Goal: Task Accomplishment & Management: Complete application form

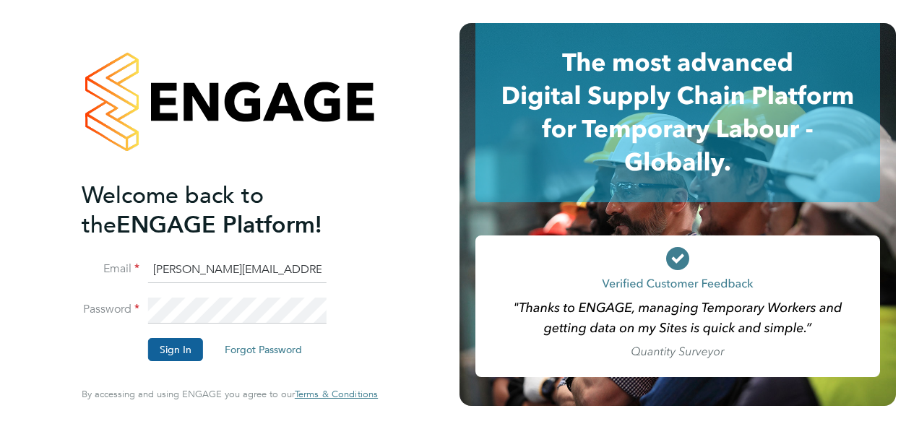
click at [157, 353] on button "Sign In" at bounding box center [175, 349] width 55 height 23
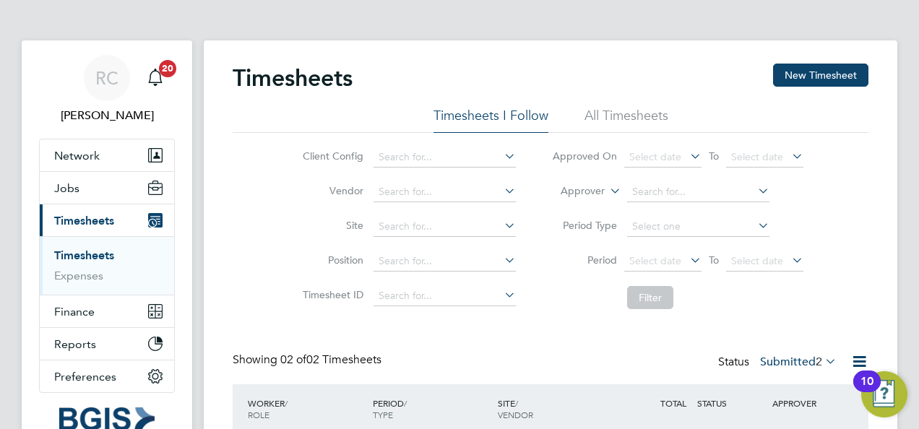
scroll to position [152, 0]
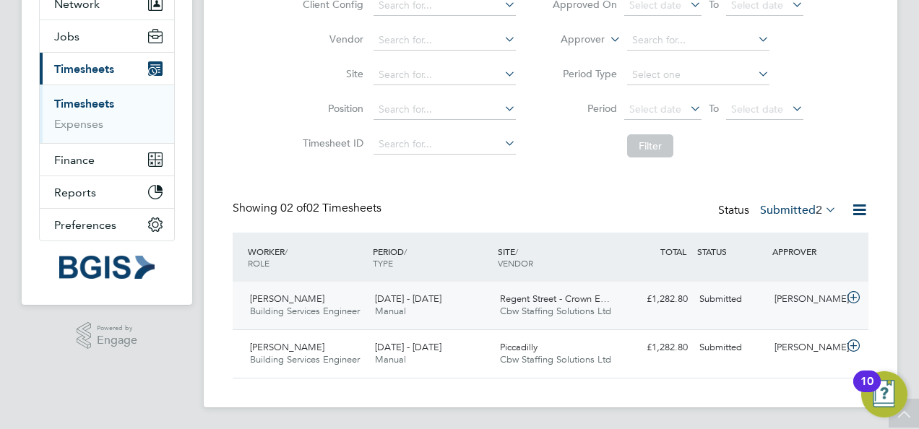
click at [448, 290] on div "[DATE] - [DATE] Manual" at bounding box center [431, 306] width 125 height 36
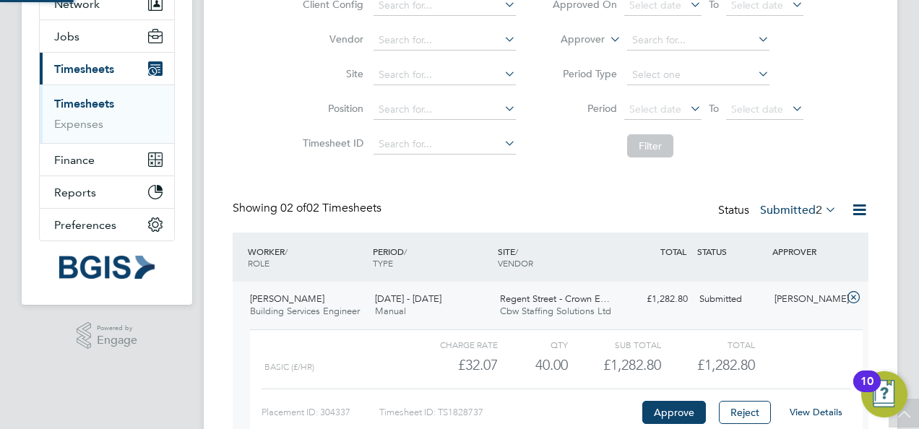
scroll to position [25, 141]
click at [689, 405] on button "Approve" at bounding box center [674, 412] width 64 height 23
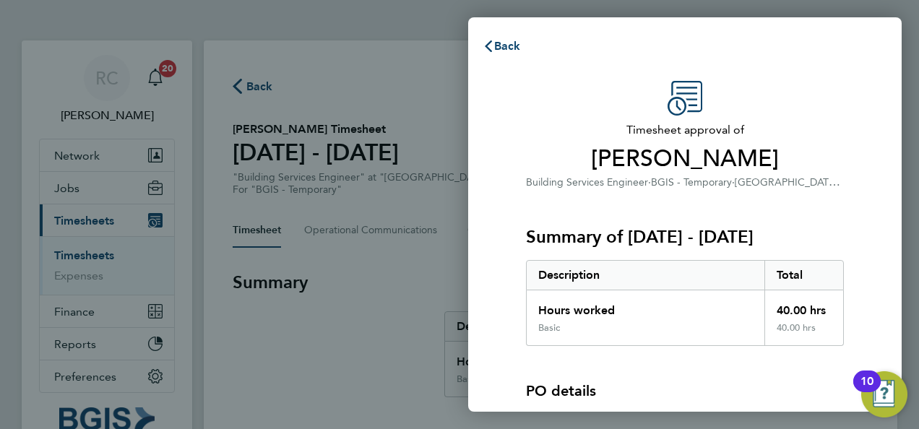
scroll to position [179, 0]
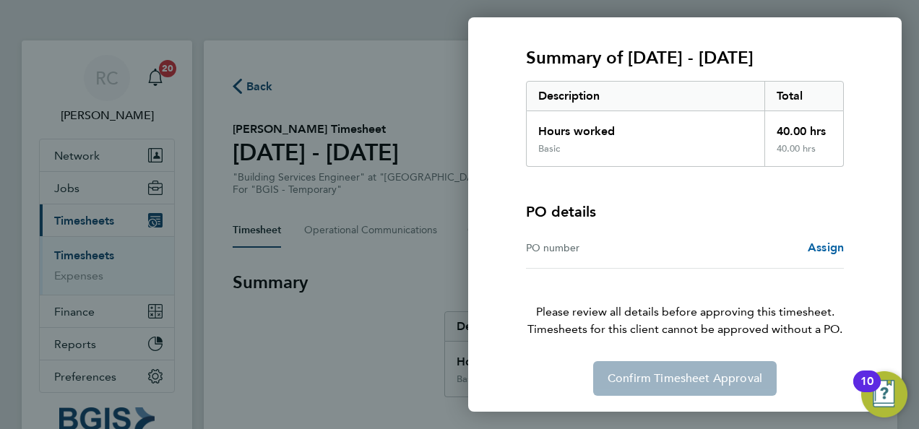
click at [827, 239] on link "Assign" at bounding box center [826, 247] width 36 height 17
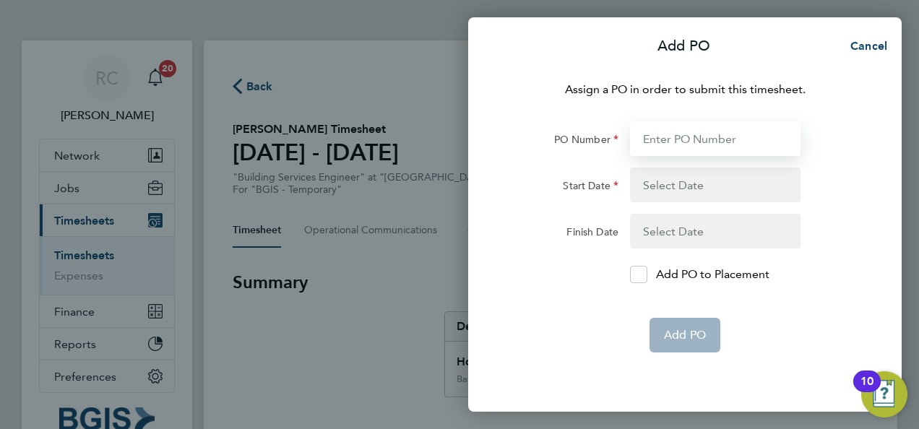
click at [732, 137] on input "PO Number" at bounding box center [715, 138] width 171 height 35
paste input "PSP2509300011"
type input "PSP2509300011"
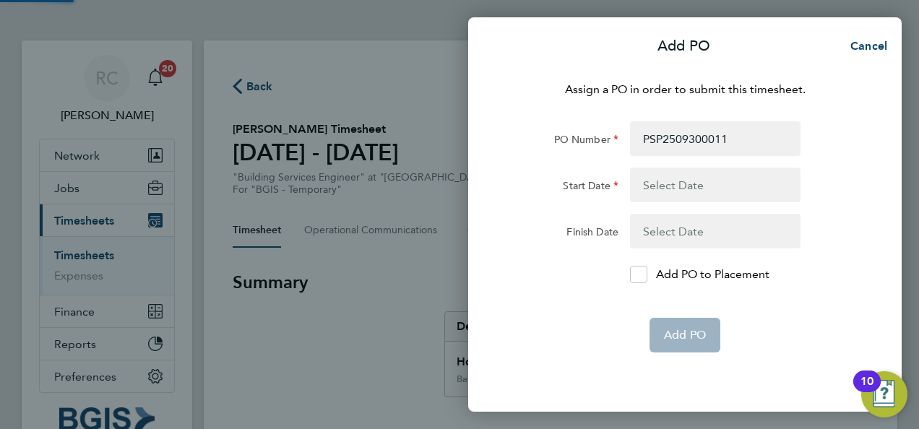
click at [709, 176] on button "button" at bounding box center [715, 185] width 171 height 35
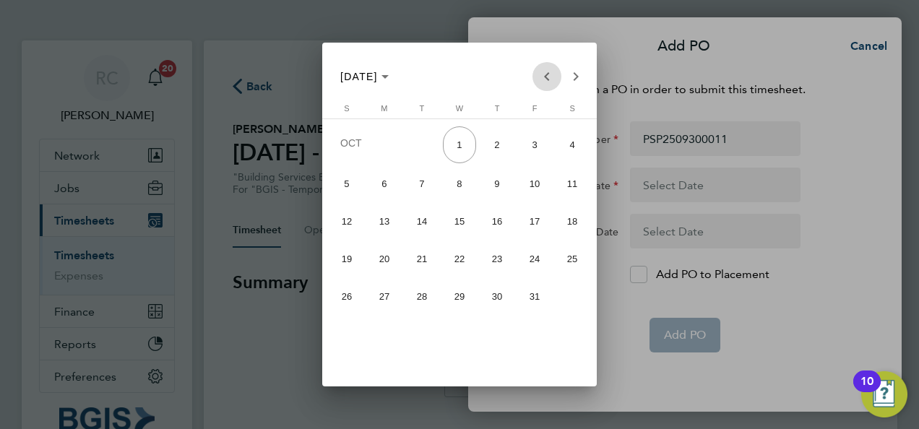
click at [555, 66] on span "Previous month" at bounding box center [546, 76] width 29 height 29
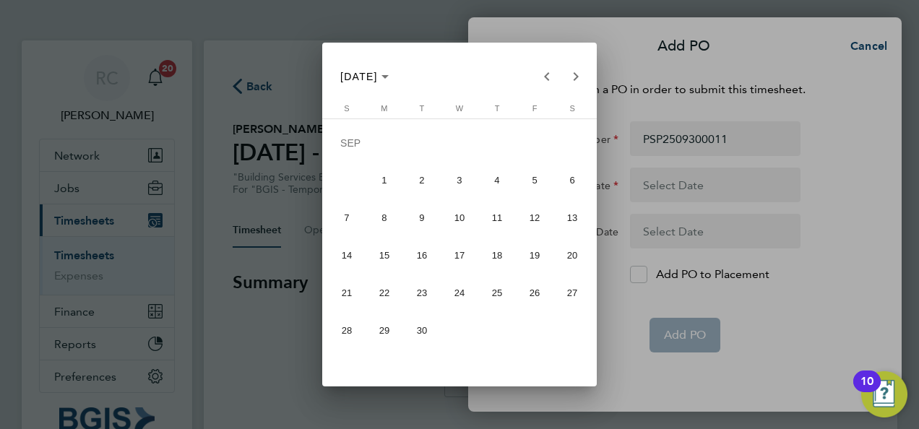
click at [568, 257] on span "20" at bounding box center [573, 255] width 34 height 34
type input "20 Sep 25"
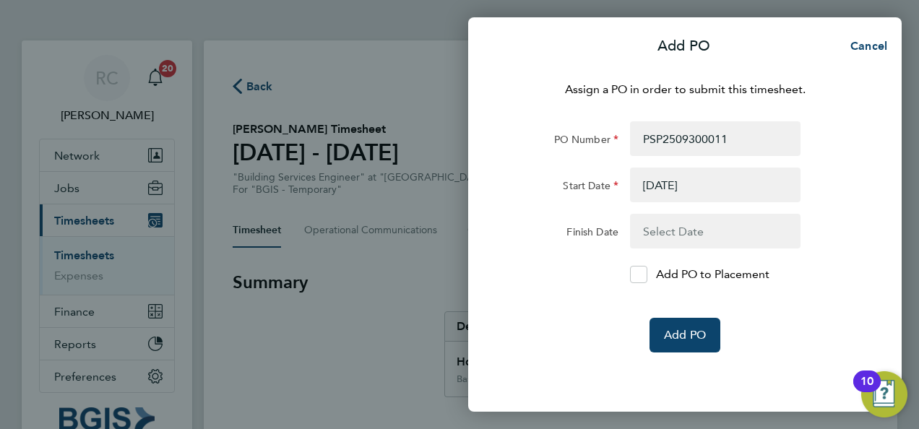
click at [704, 231] on button "button" at bounding box center [715, 231] width 171 height 35
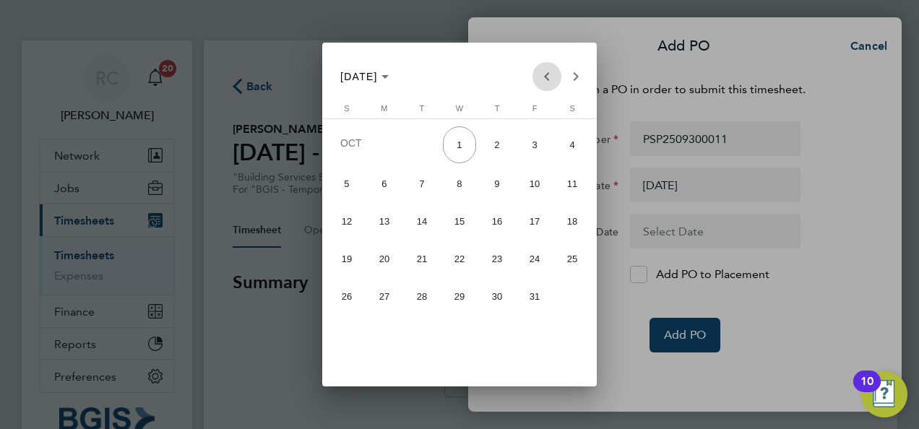
click at [545, 71] on span "Previous month" at bounding box center [546, 76] width 29 height 29
click at [540, 283] on span "26" at bounding box center [535, 293] width 34 height 34
type input "26 Sep 25"
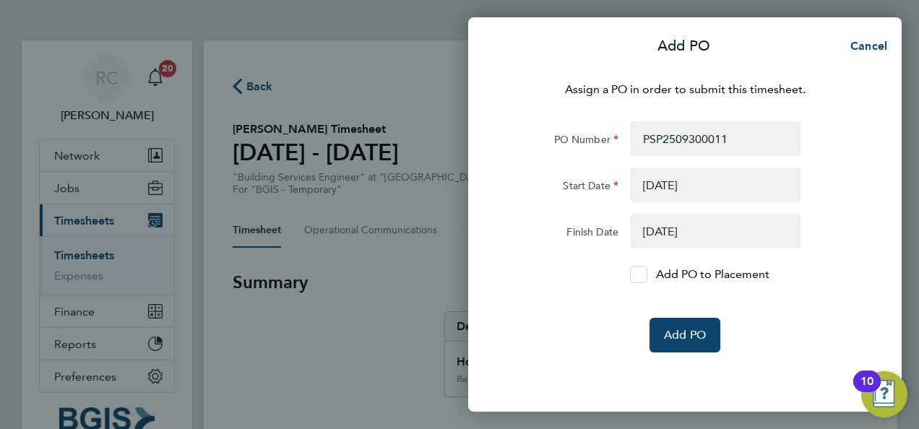
click at [636, 275] on icon at bounding box center [638, 274] width 11 height 9
click at [644, 275] on input "Add PO to Placement" at bounding box center [644, 275] width 0 height 0
click at [691, 335] on span "Add PO" at bounding box center [685, 335] width 42 height 14
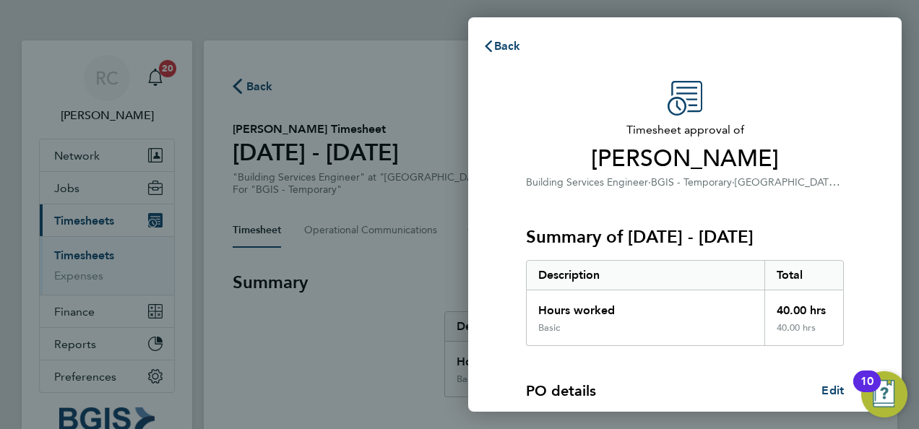
scroll to position [262, 0]
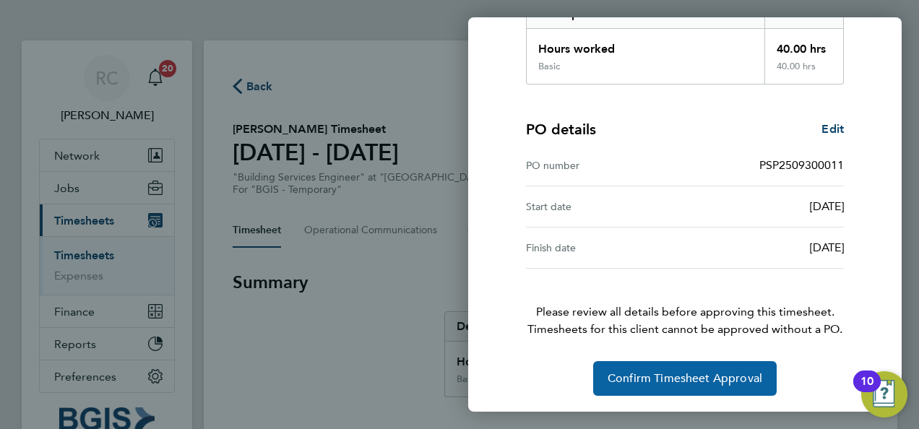
click at [680, 380] on span "Confirm Timesheet Approval" at bounding box center [685, 378] width 155 height 14
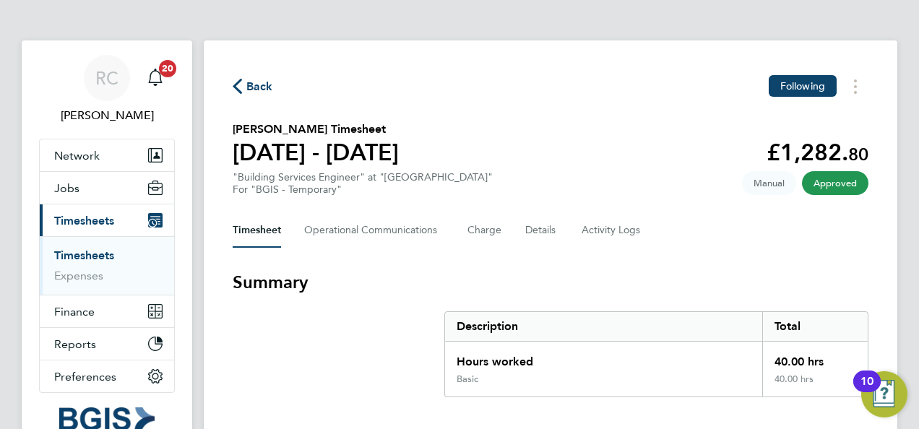
click at [249, 86] on span "Back" at bounding box center [259, 86] width 27 height 17
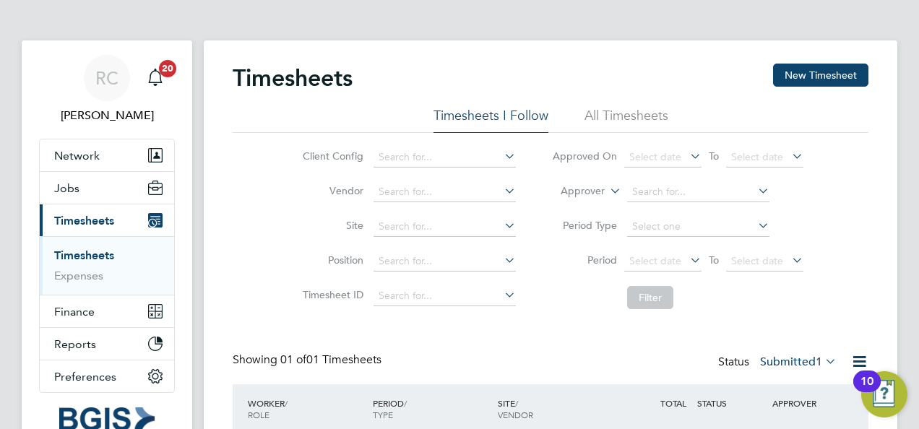
scroll to position [104, 0]
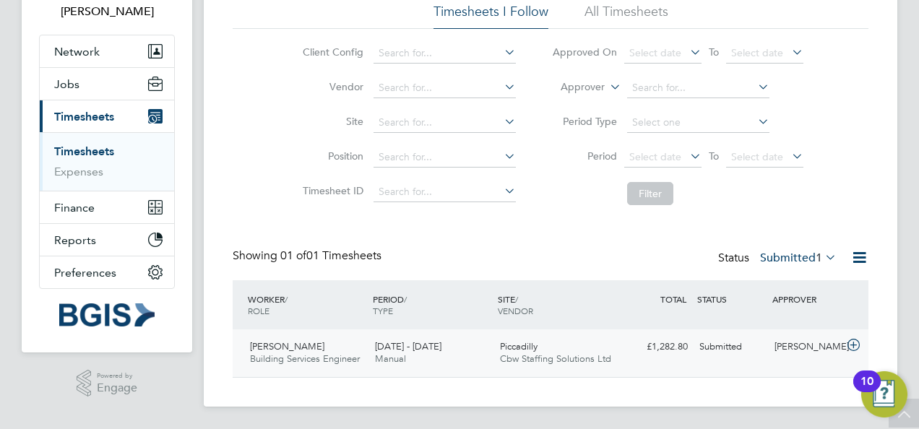
click at [478, 357] on div "[DATE] - [DATE] Manual" at bounding box center [431, 353] width 125 height 36
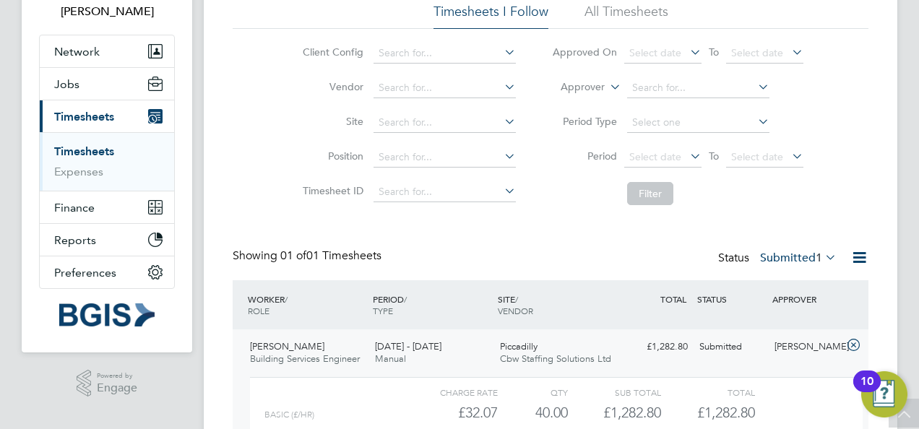
scroll to position [236, 0]
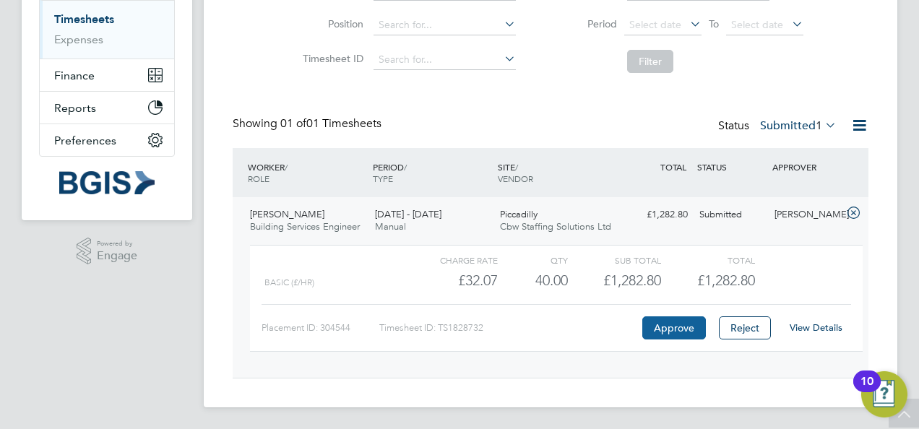
click at [657, 324] on button "Approve" at bounding box center [674, 327] width 64 height 23
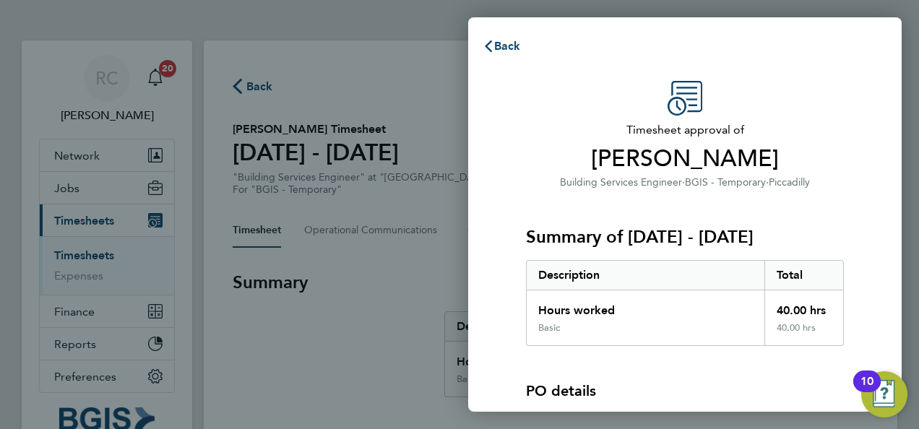
scroll to position [179, 0]
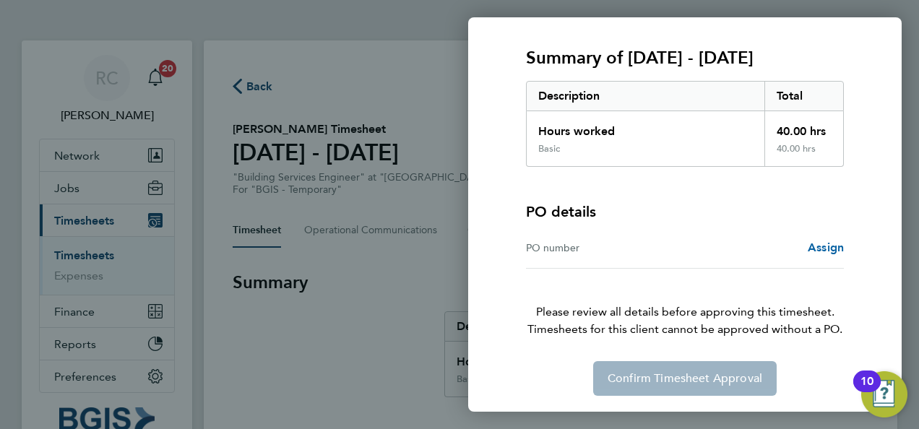
click at [821, 241] on span "Assign" at bounding box center [826, 248] width 36 height 14
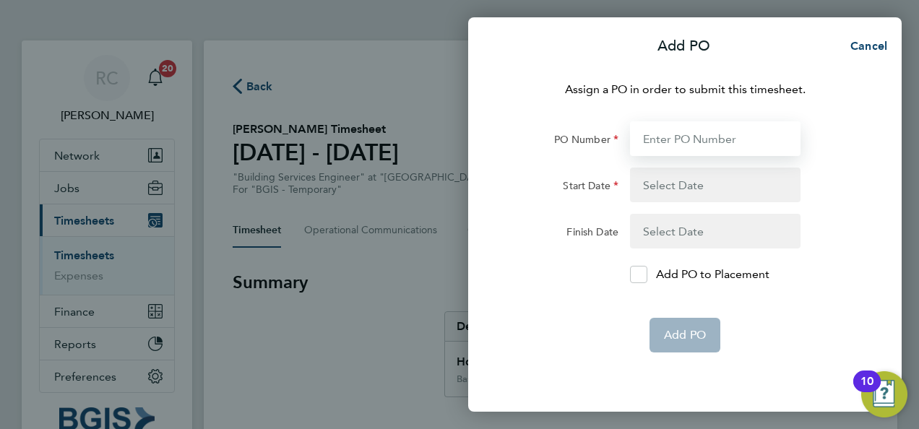
click at [713, 142] on input "PO Number" at bounding box center [715, 138] width 171 height 35
paste input "PSP2509300012"
type input "PSP2509300012"
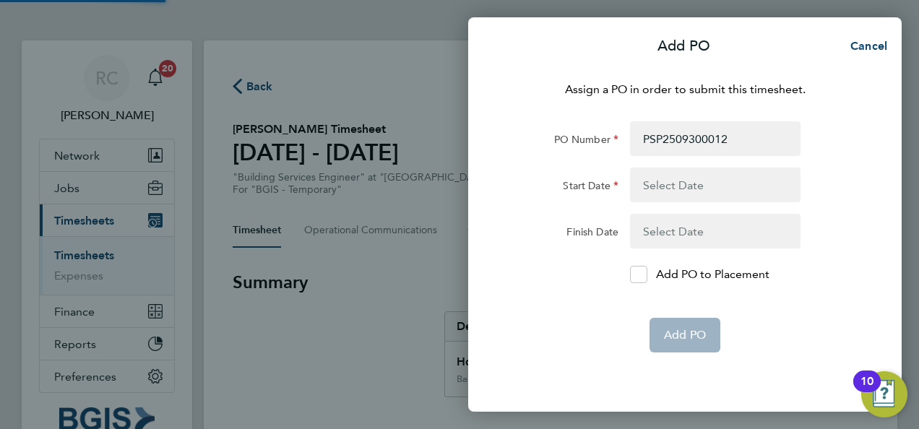
click at [675, 192] on button "button" at bounding box center [715, 185] width 171 height 35
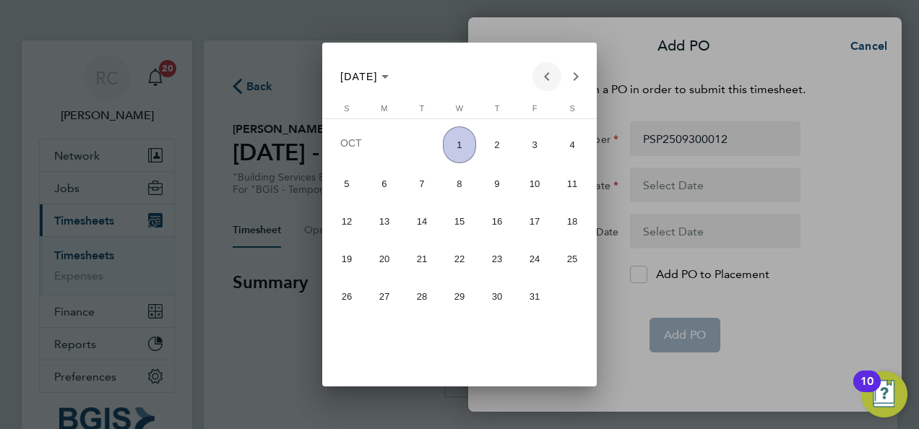
click at [543, 81] on span "Previous month" at bounding box center [546, 76] width 29 height 29
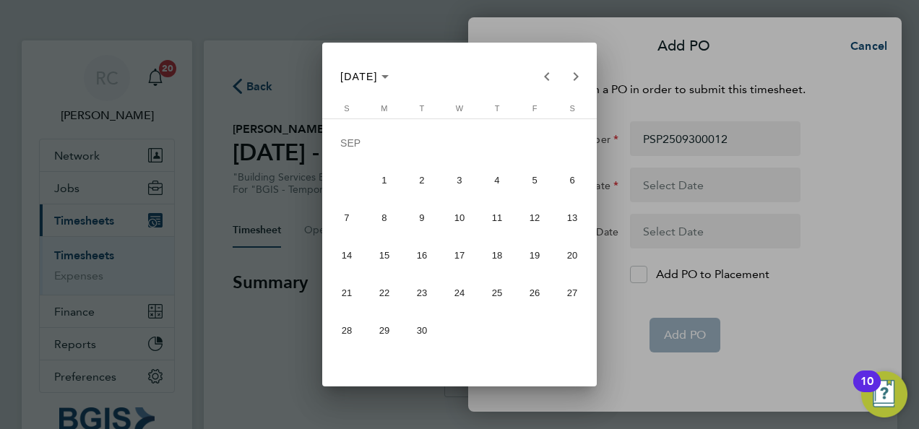
click at [566, 254] on span "20" at bounding box center [573, 255] width 34 height 34
type input "20 Sep 25"
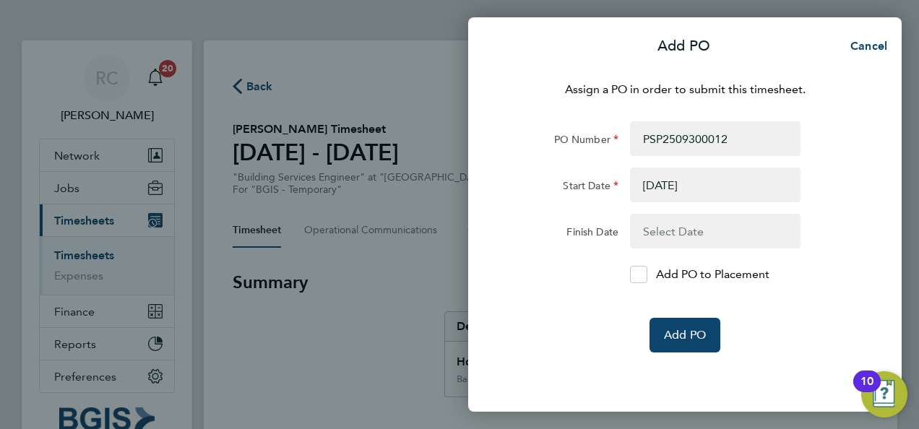
click at [659, 235] on button "button" at bounding box center [715, 231] width 171 height 35
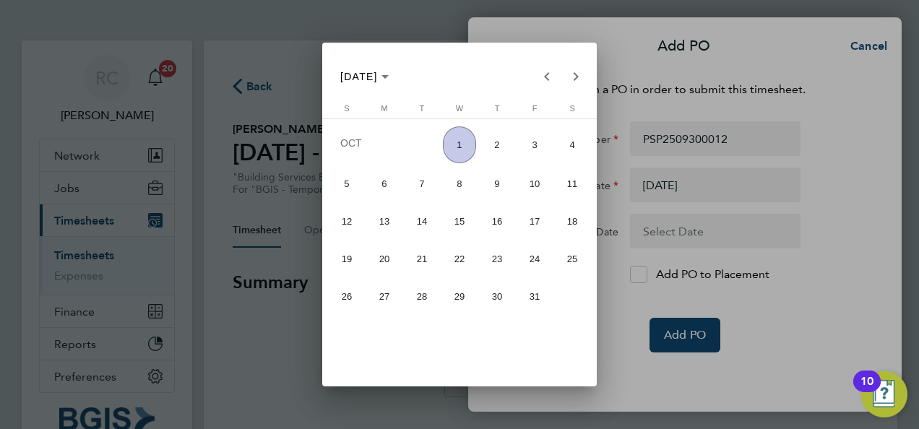
click at [345, 288] on span "26" at bounding box center [347, 297] width 34 height 34
type input "26 Oct 25"
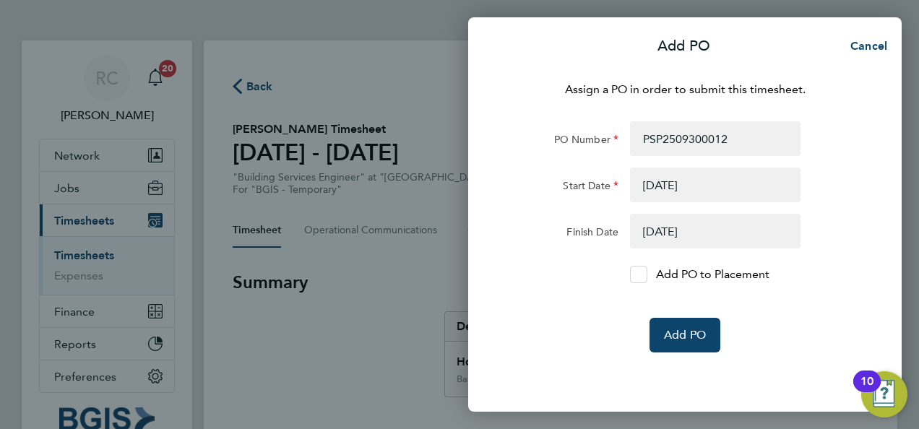
click at [637, 272] on icon at bounding box center [638, 274] width 11 height 9
click at [644, 275] on input "Add PO to Placement" at bounding box center [644, 275] width 0 height 0
click at [697, 341] on span "Add PO" at bounding box center [685, 335] width 42 height 14
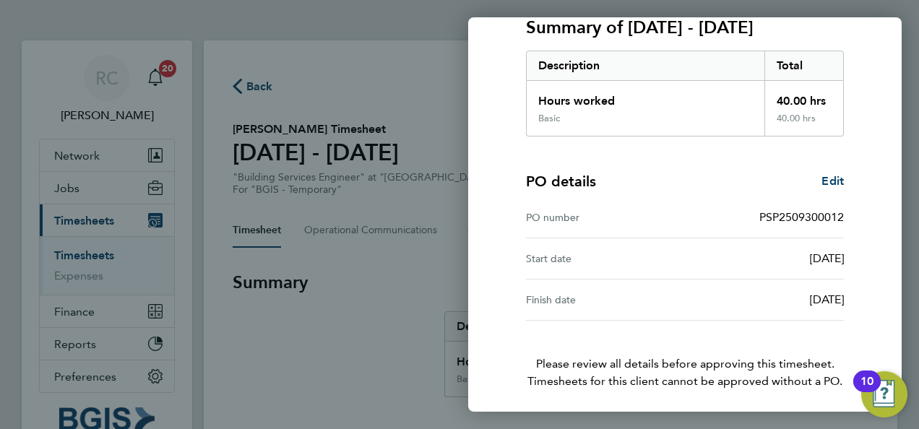
scroll to position [262, 0]
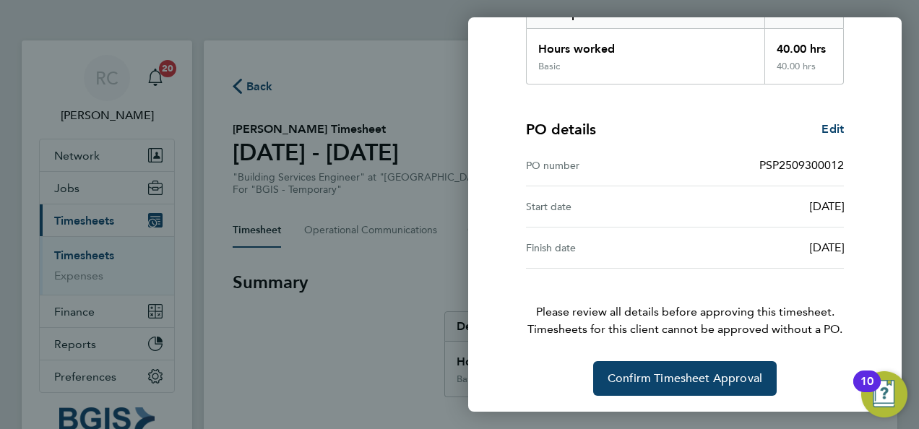
click at [654, 355] on div "Timesheet approval of Cole Evans Building Services Engineer · BGIS - Temporary …" at bounding box center [685, 107] width 353 height 577
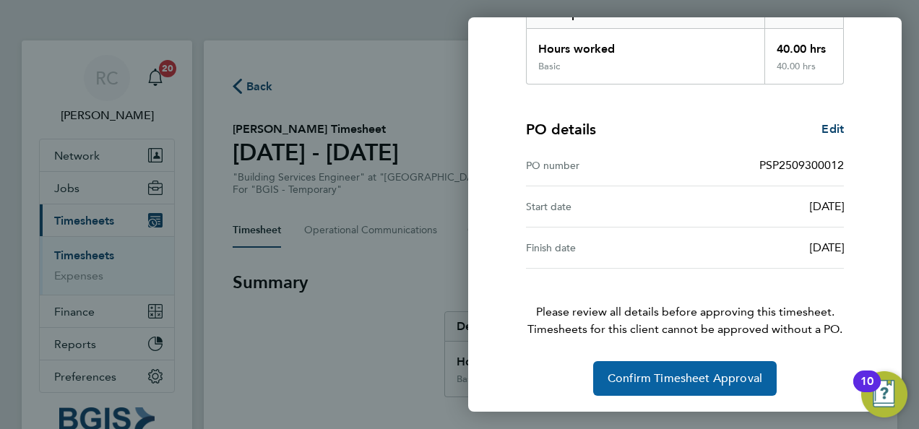
click at [652, 361] on button "Confirm Timesheet Approval" at bounding box center [685, 378] width 184 height 35
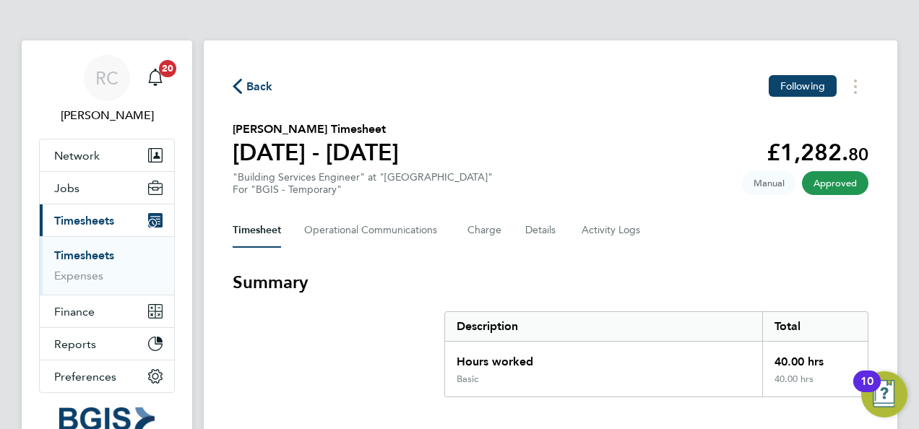
click at [260, 91] on span "Back" at bounding box center [259, 86] width 27 height 17
